Goal: Find specific page/section: Find specific page/section

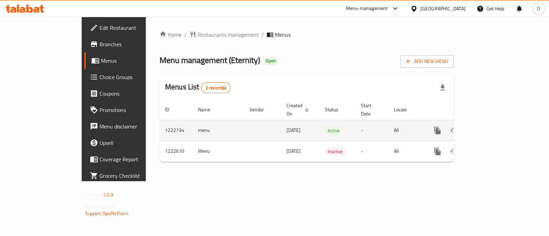
click at [490, 128] on icon "enhanced table" at bounding box center [487, 131] width 6 height 6
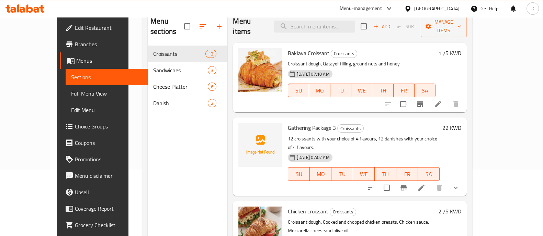
scroll to position [53, 0]
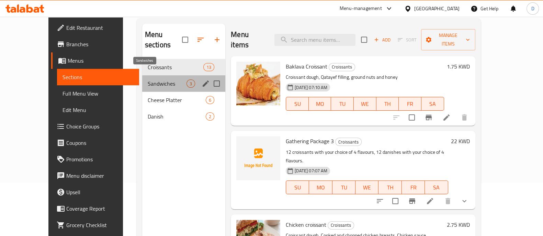
click at [153, 80] on span "Sandwiches" at bounding box center [167, 84] width 39 height 8
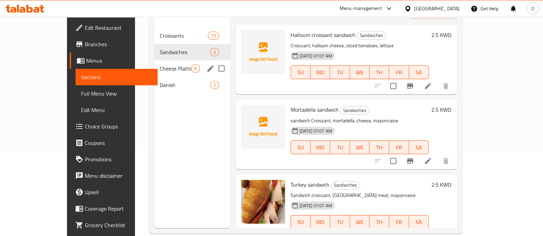
scroll to position [96, 0]
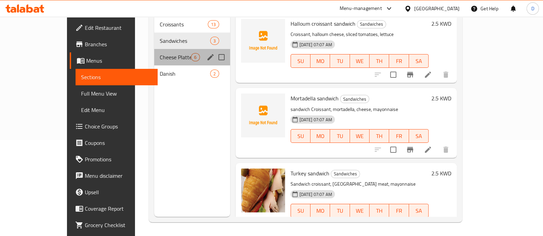
click at [154, 53] on div "Cheese Platter 6" at bounding box center [192, 57] width 76 height 16
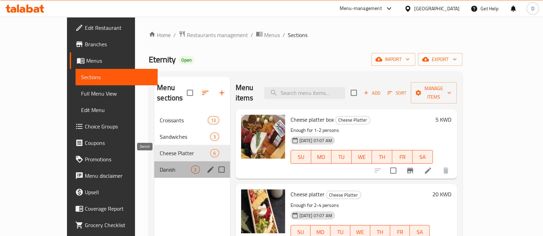
click at [160, 166] on span "Danish" at bounding box center [175, 170] width 31 height 8
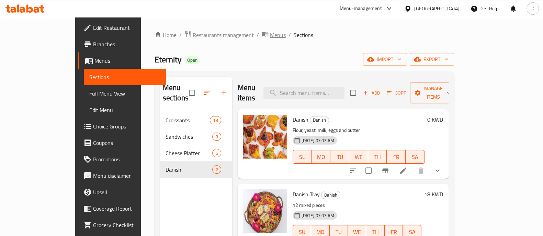
click at [270, 34] on span "Menus" at bounding box center [278, 35] width 16 height 8
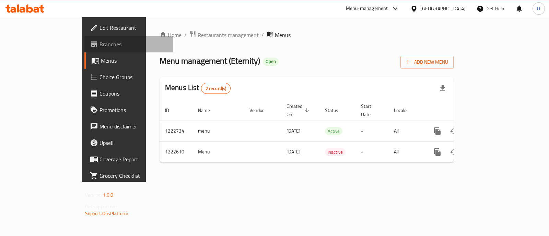
click at [100, 43] on span "Branches" at bounding box center [134, 44] width 68 height 8
